Goal: Information Seeking & Learning: Learn about a topic

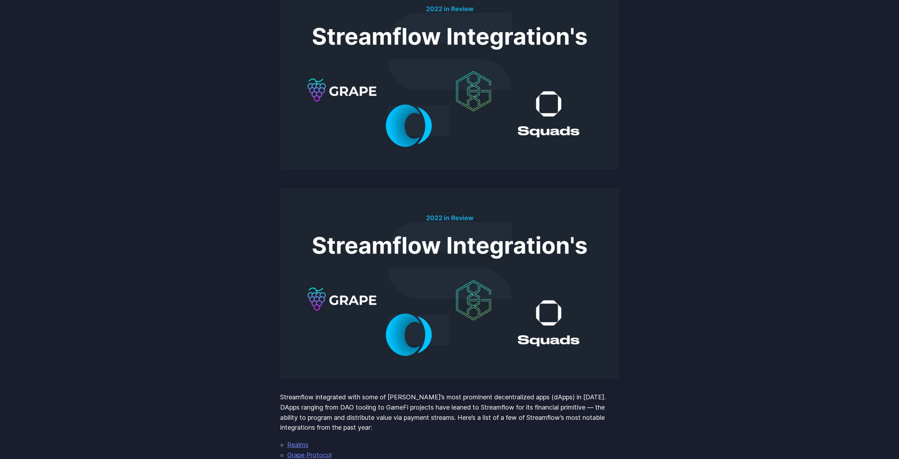
scroll to position [245, 0]
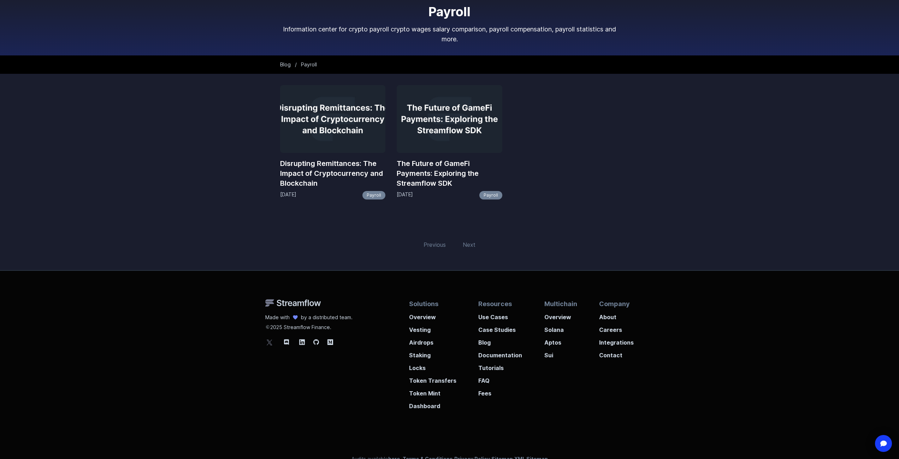
scroll to position [50, 0]
